Goal: Browse casually

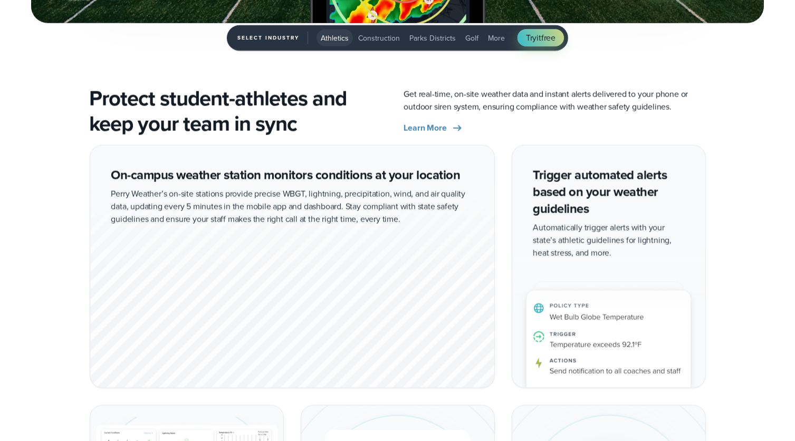
scroll to position [1817, 0]
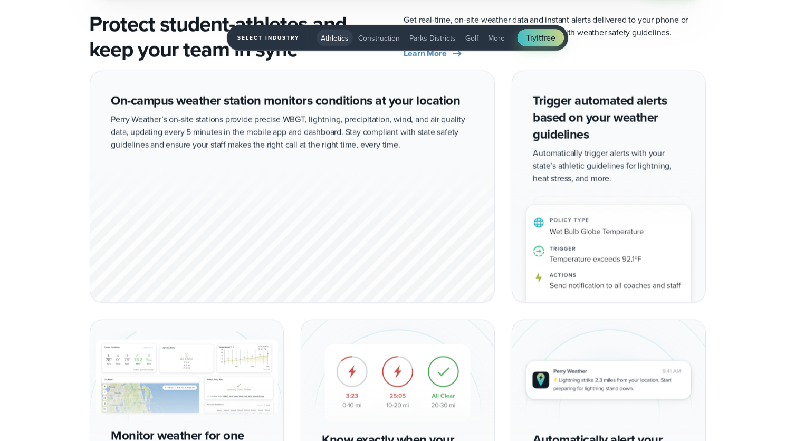
drag, startPoint x: 792, startPoint y: 206, endPoint x: 786, endPoint y: 270, distance: 63.6
click at [786, 270] on div "On-campus weather station monitors conditions at your location Perry Weather’s …" at bounding box center [397, 306] width 795 height 471
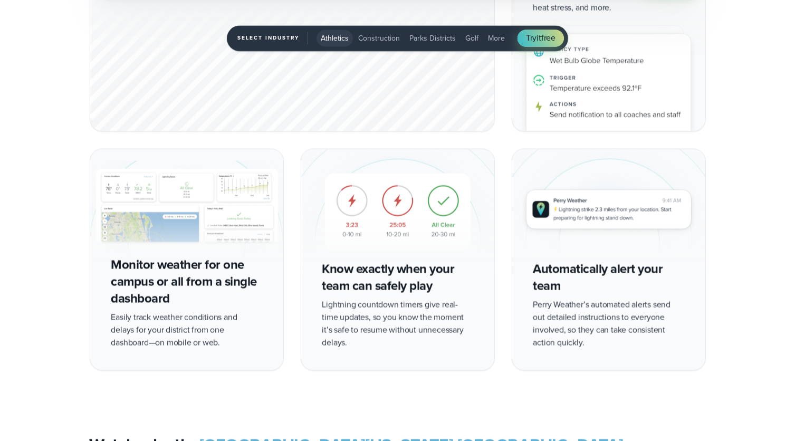
scroll to position [1993, 0]
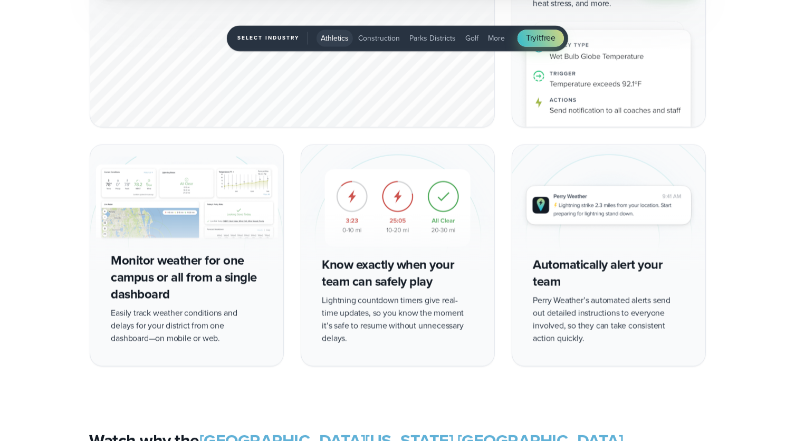
click at [137, 220] on img "1 of 5" at bounding box center [186, 208] width 193 height 126
click at [201, 207] on img "1 of 5" at bounding box center [186, 208] width 193 height 126
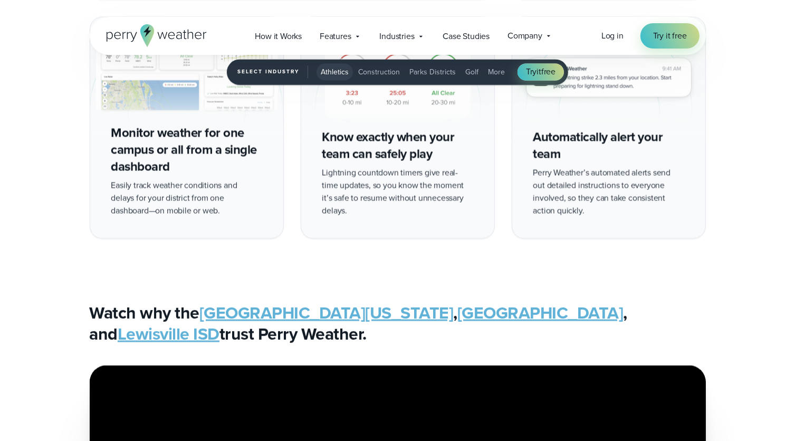
scroll to position [2063, 0]
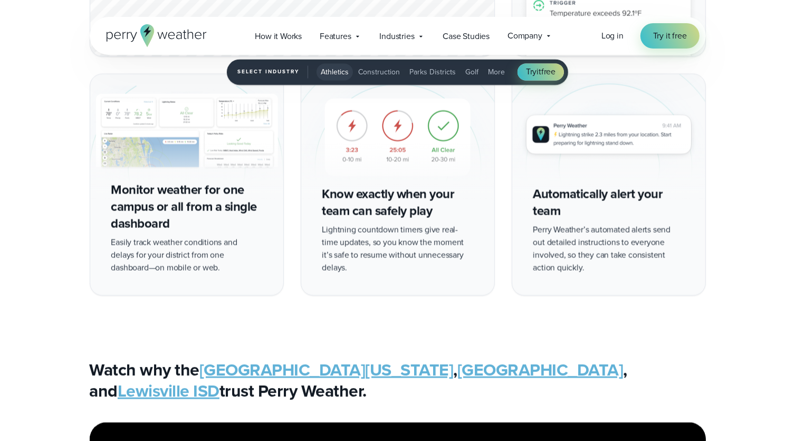
click at [155, 207] on div "Monitor weather for one campus or all from a single dashboard Easily track weat…" at bounding box center [187, 184] width 194 height 222
click at [155, 135] on img "1 of 5" at bounding box center [186, 137] width 193 height 126
click at [203, 121] on img "1 of 5" at bounding box center [186, 137] width 193 height 126
click at [217, 166] on img "1 of 5" at bounding box center [186, 137] width 193 height 126
click at [192, 233] on div "Monitor weather for one campus or all from a single dashboard Easily track weat…" at bounding box center [187, 184] width 194 height 222
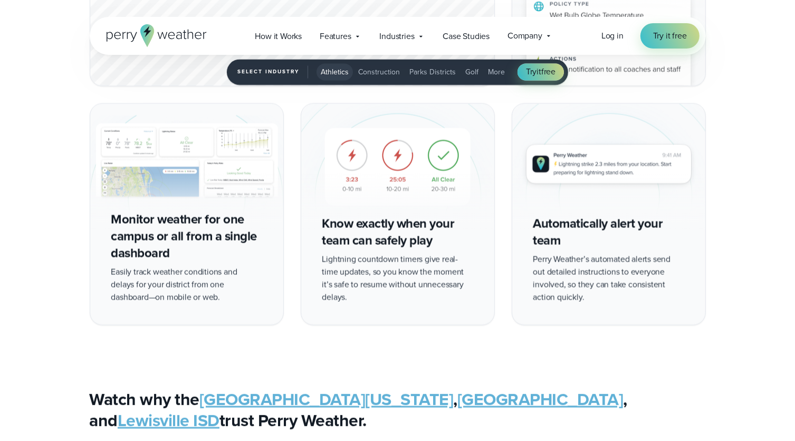
scroll to position [2008, 0]
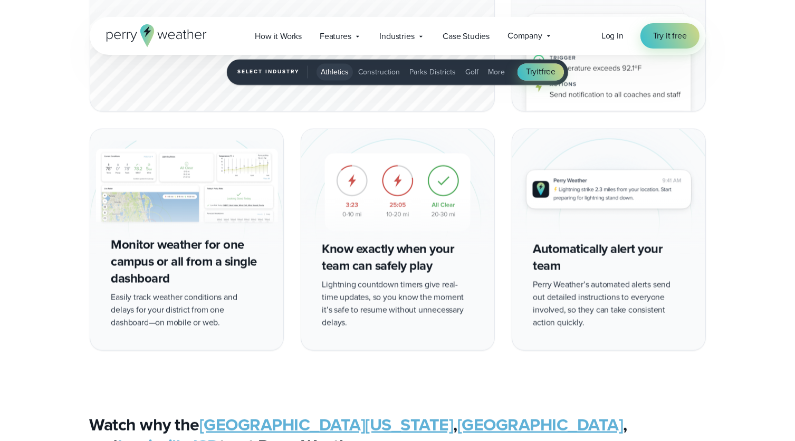
click at [489, 239] on img "1 of 5" at bounding box center [397, 192] width 193 height 126
